Goal: Task Accomplishment & Management: Complete application form

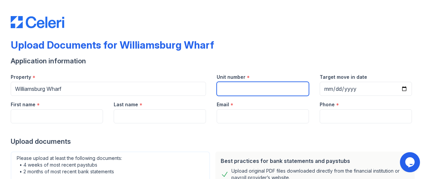
click at [266, 93] on input "Unit number" at bounding box center [263, 89] width 92 height 14
type input "PH-02"
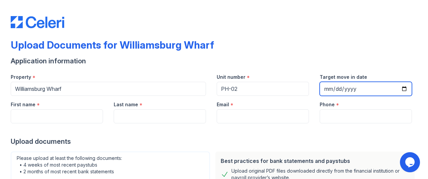
click at [397, 87] on input "Target move in date" at bounding box center [366, 89] width 92 height 14
type input "[DATE]"
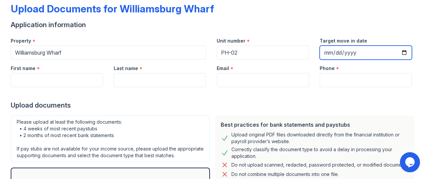
scroll to position [40, 0]
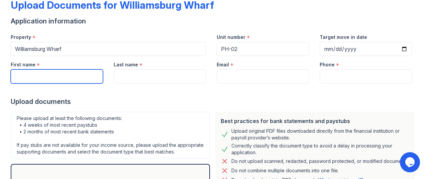
click at [85, 74] on input "First name" at bounding box center [57, 76] width 92 height 14
type input "[PERSON_NAME]"
type input "[EMAIL_ADDRESS][DOMAIN_NAME]"
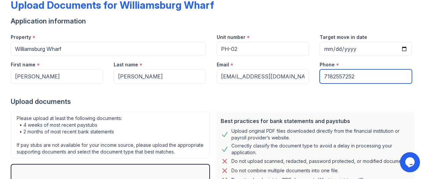
click at [356, 74] on input "7182557252" at bounding box center [366, 76] width 92 height 14
type input "9177031075"
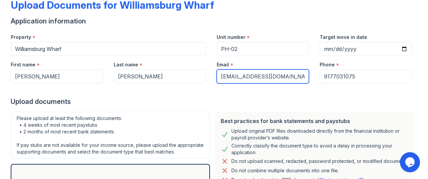
click at [277, 77] on input "[EMAIL_ADDRESS][DOMAIN_NAME]" at bounding box center [263, 76] width 92 height 14
type input "[EMAIL_ADDRESS][DOMAIN_NAME]"
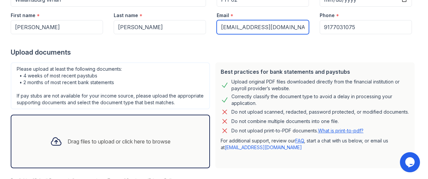
scroll to position [126, 0]
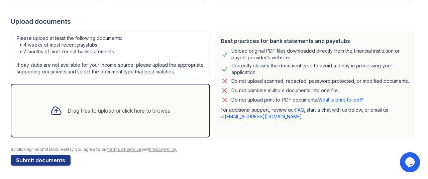
click at [170, 109] on div "Drag files to upload or click here to browse" at bounding box center [119, 110] width 103 height 8
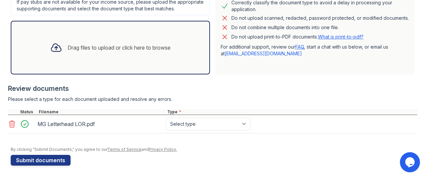
scroll to position [188, 0]
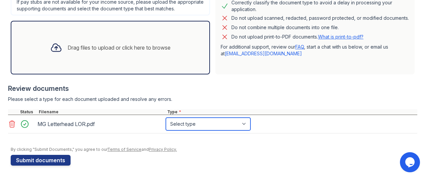
click at [244, 123] on select "Select type Paystub Bank Statement Offer Letter Tax Documents Benefit Award Let…" at bounding box center [208, 123] width 85 height 13
select select "other"
click at [166, 118] on select "Select type Paystub Bank Statement Offer Letter Tax Documents Benefit Award Let…" at bounding box center [208, 123] width 85 height 13
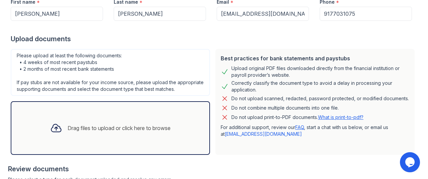
scroll to position [189, 0]
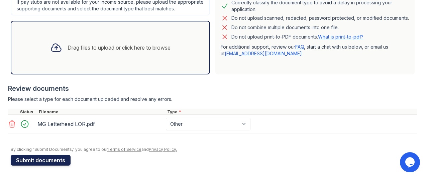
click at [55, 161] on button "Submit documents" at bounding box center [41, 159] width 60 height 11
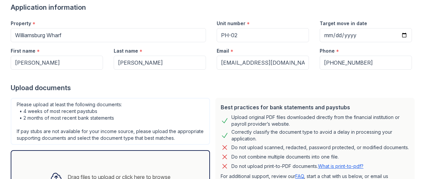
scroll to position [0, 0]
